Goal: Task Accomplishment & Management: Use online tool/utility

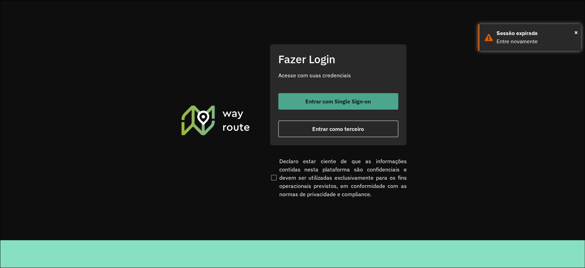
click at [343, 102] on span "Entrar com Single Sign-on" at bounding box center [339, 100] width 66 height 5
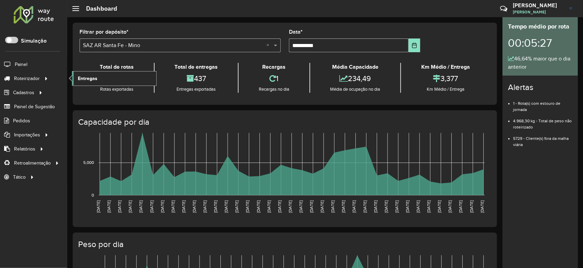
click at [76, 75] on link "Entregas" at bounding box center [114, 78] width 84 height 14
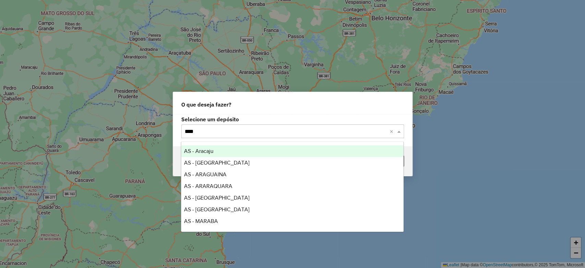
type input "*****"
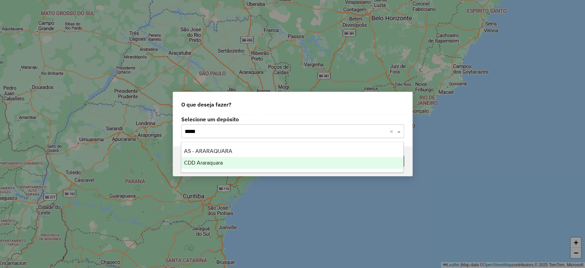
click at [227, 159] on div "CDD Araraquara" at bounding box center [292, 163] width 222 height 12
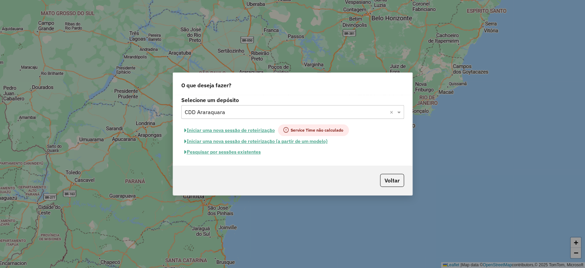
click at [227, 152] on button "Pesquisar por sessões existentes" at bounding box center [222, 151] width 83 height 11
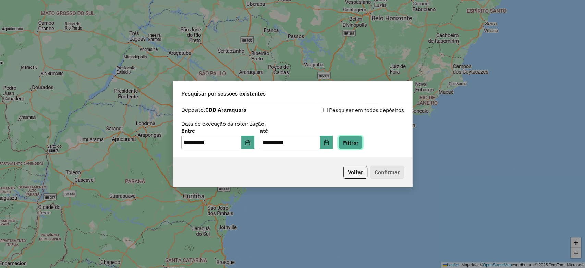
click at [362, 144] on button "Filtrar" at bounding box center [351, 142] width 24 height 13
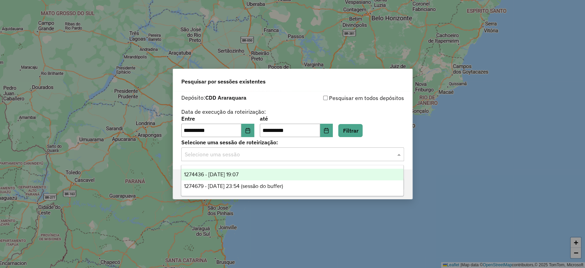
click at [343, 156] on input "text" at bounding box center [286, 154] width 202 height 8
click at [307, 177] on div "1274436 - 12/09/2025 19:07" at bounding box center [292, 174] width 222 height 12
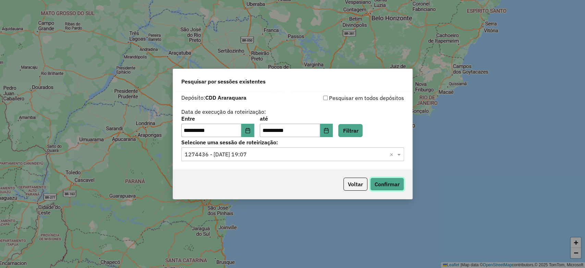
click at [396, 182] on button "Confirmar" at bounding box center [387, 183] width 34 height 13
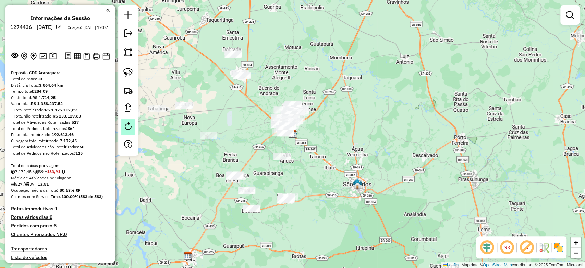
click at [132, 122] on em at bounding box center [128, 126] width 8 height 8
select select "*"
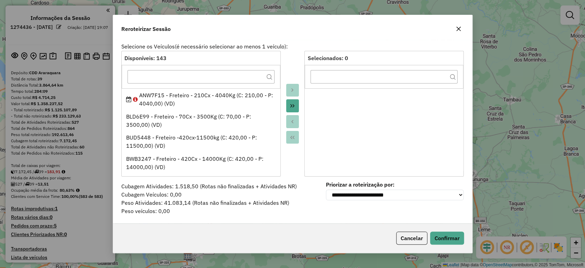
click at [458, 31] on icon "button" at bounding box center [458, 28] width 5 height 5
